Goal: Find specific fact: Find specific fact

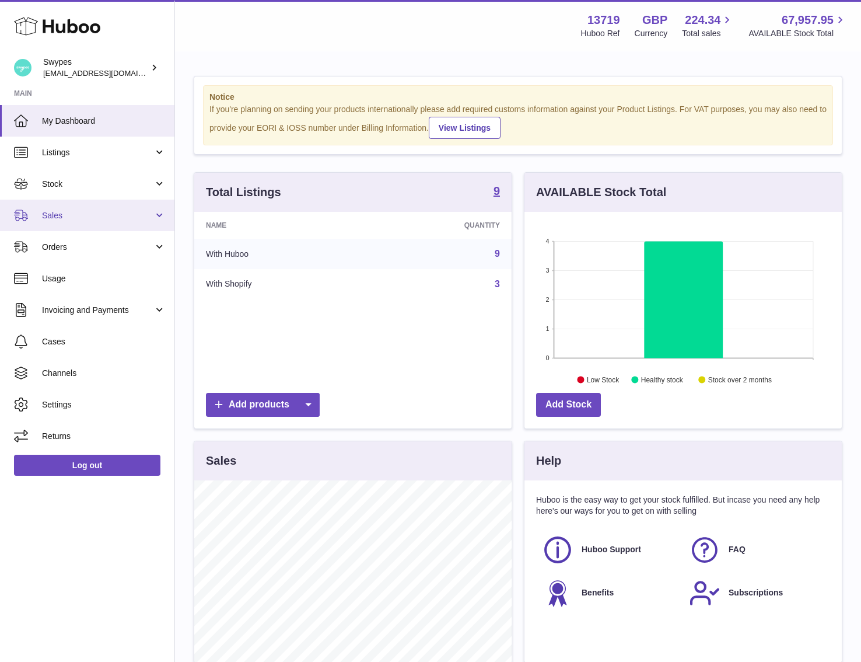
scroll to position [182, 317]
click at [73, 207] on link "Sales" at bounding box center [87, 216] width 175 height 32
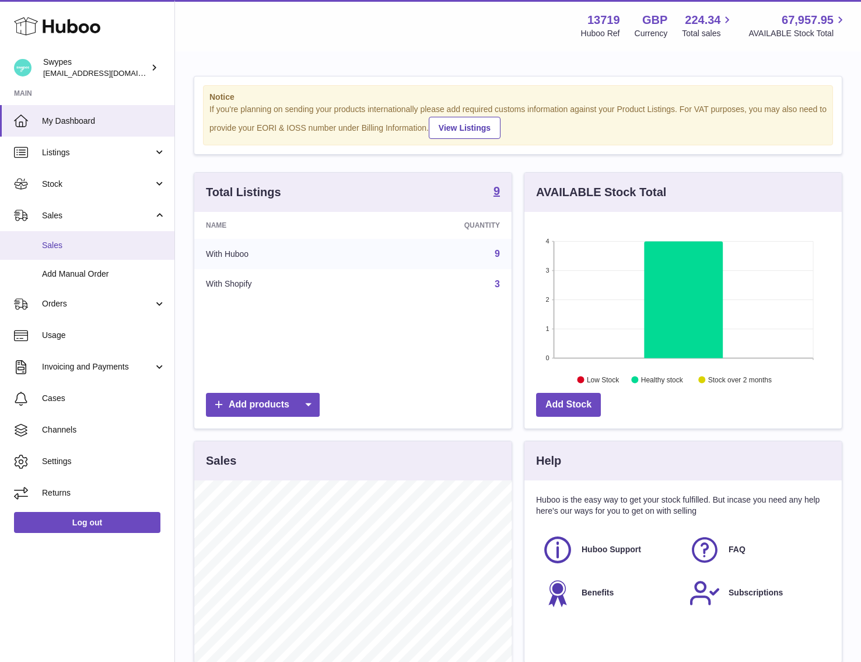
click at [73, 253] on link "Sales" at bounding box center [87, 245] width 175 height 29
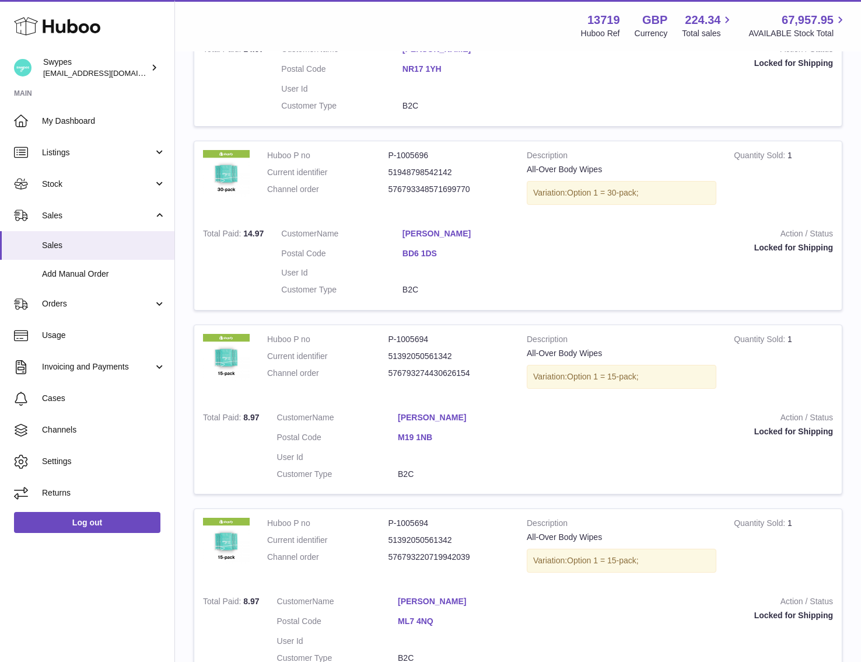
scroll to position [1569, 0]
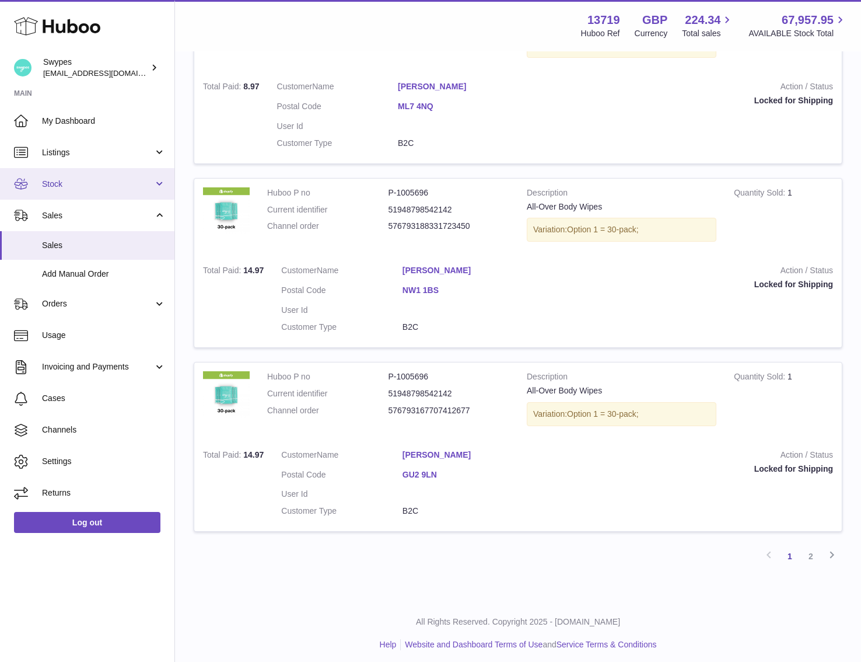
click at [130, 179] on span "Stock" at bounding box center [97, 184] width 111 height 11
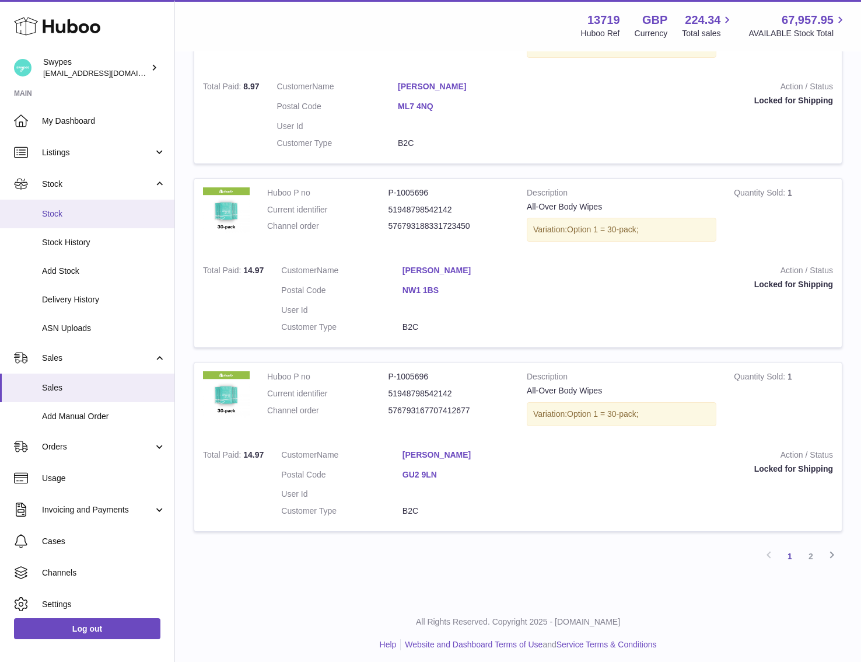
click at [120, 207] on link "Stock" at bounding box center [87, 214] width 175 height 29
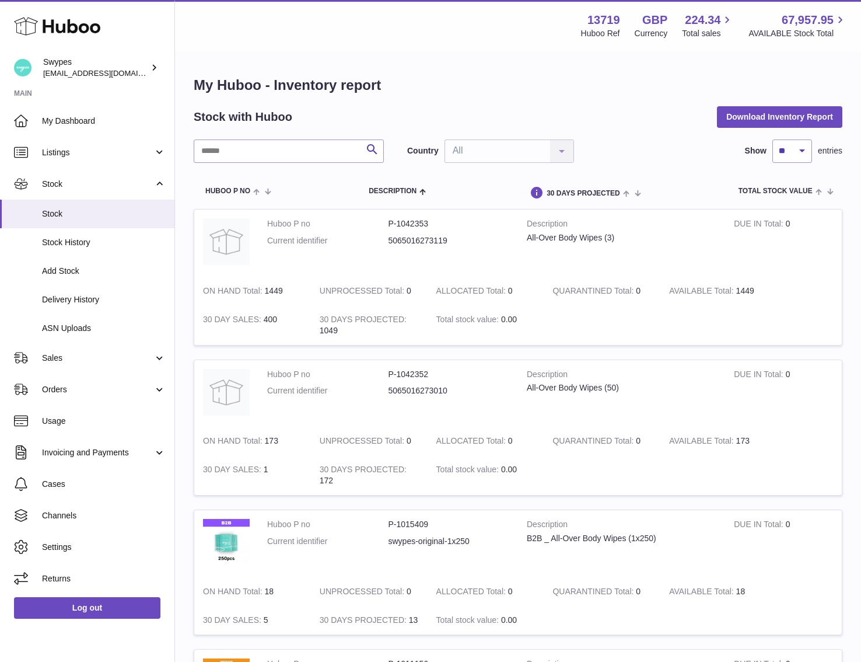
scroll to position [47, 0]
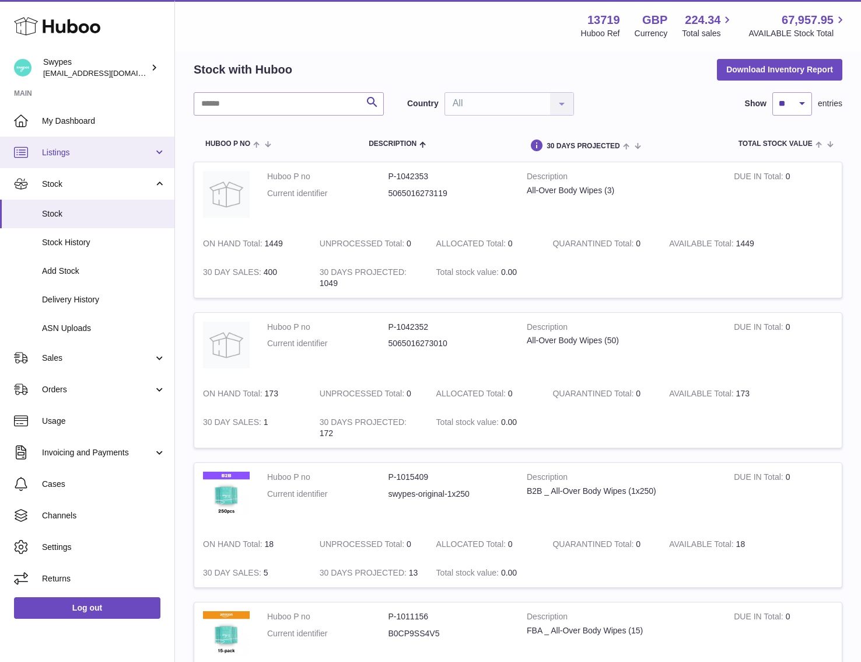
click at [141, 157] on span "Listings" at bounding box center [97, 152] width 111 height 11
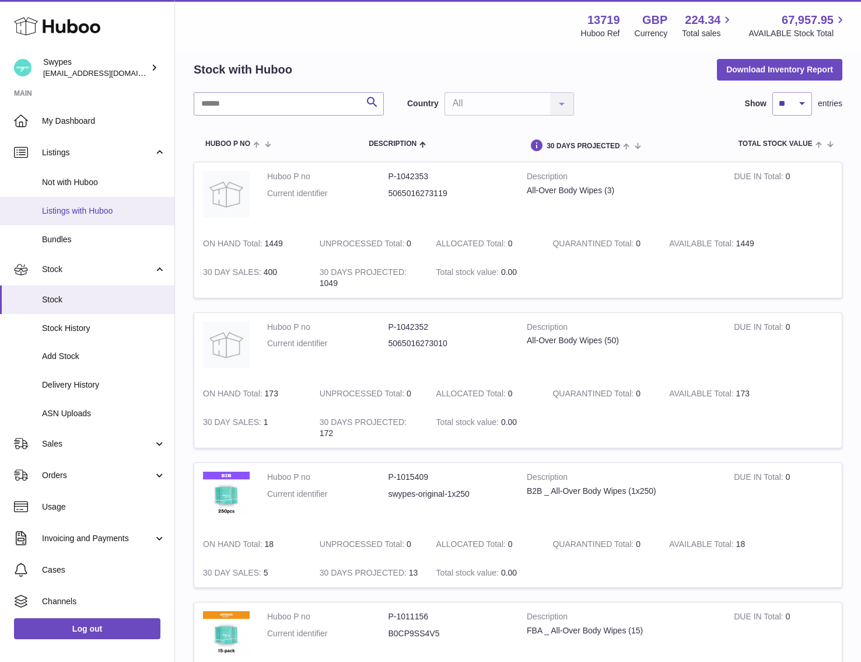
click at [129, 202] on link "Listings with Huboo" at bounding box center [87, 211] width 175 height 29
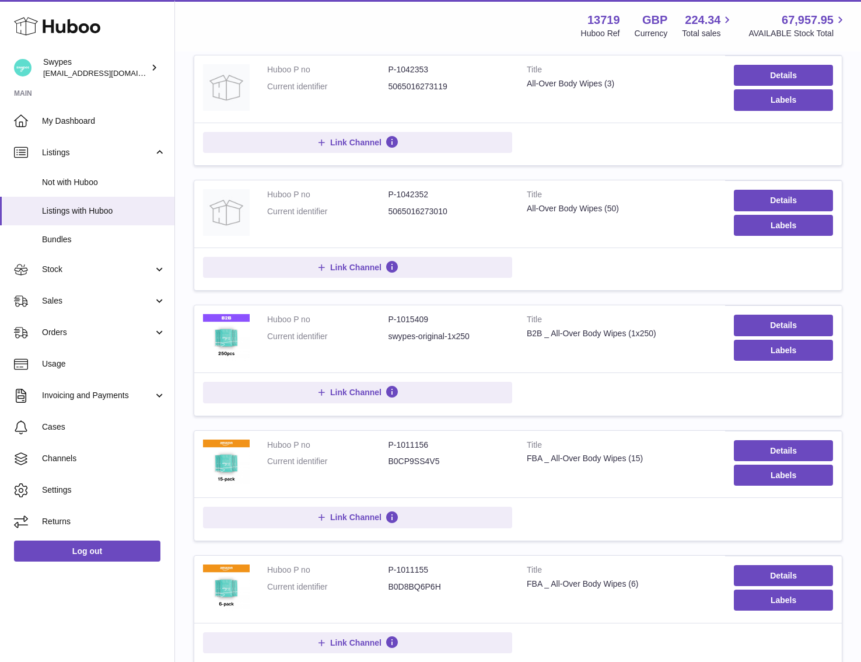
scroll to position [152, 0]
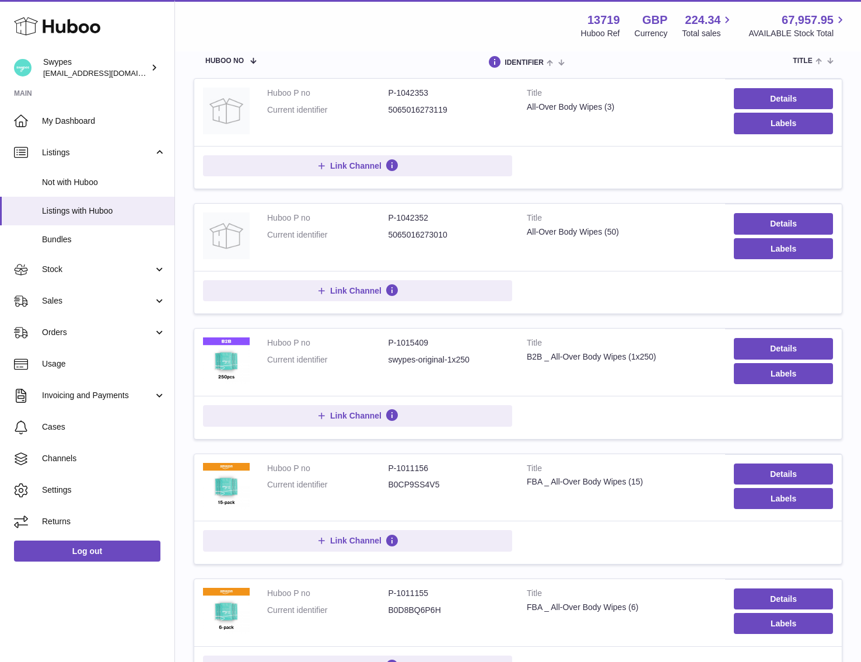
click at [422, 107] on dd "5065016273119" at bounding box center [449, 109] width 121 height 11
copy dd "5065016273119"
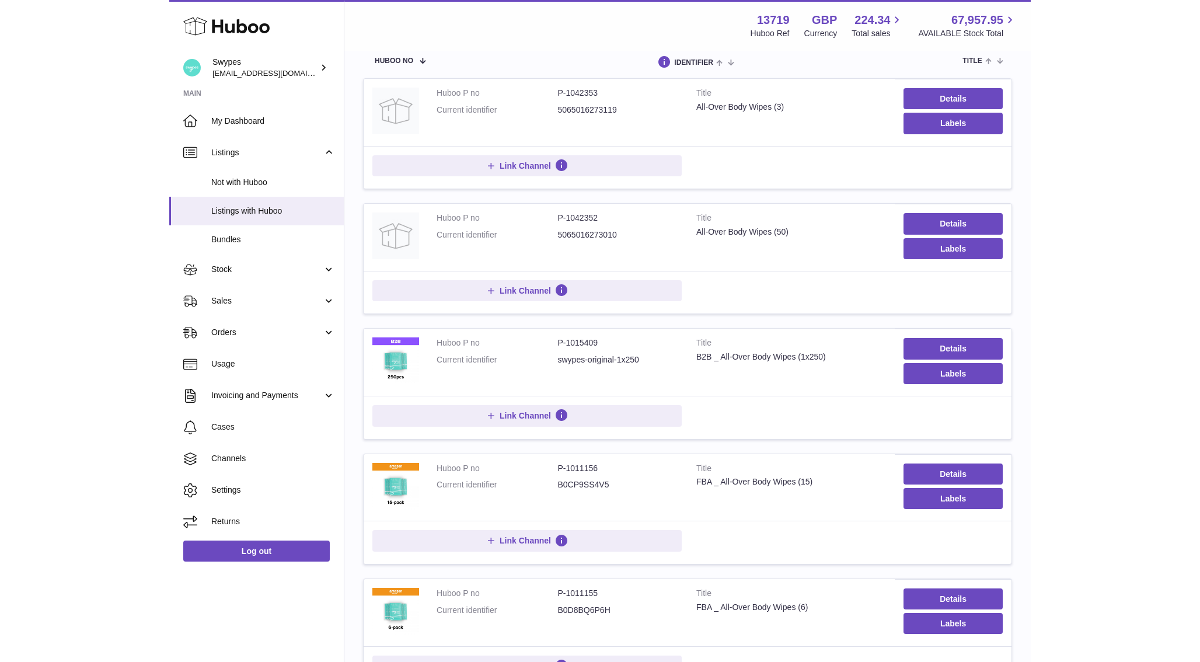
scroll to position [173, 0]
